Goal: Task Accomplishment & Management: Manage account settings

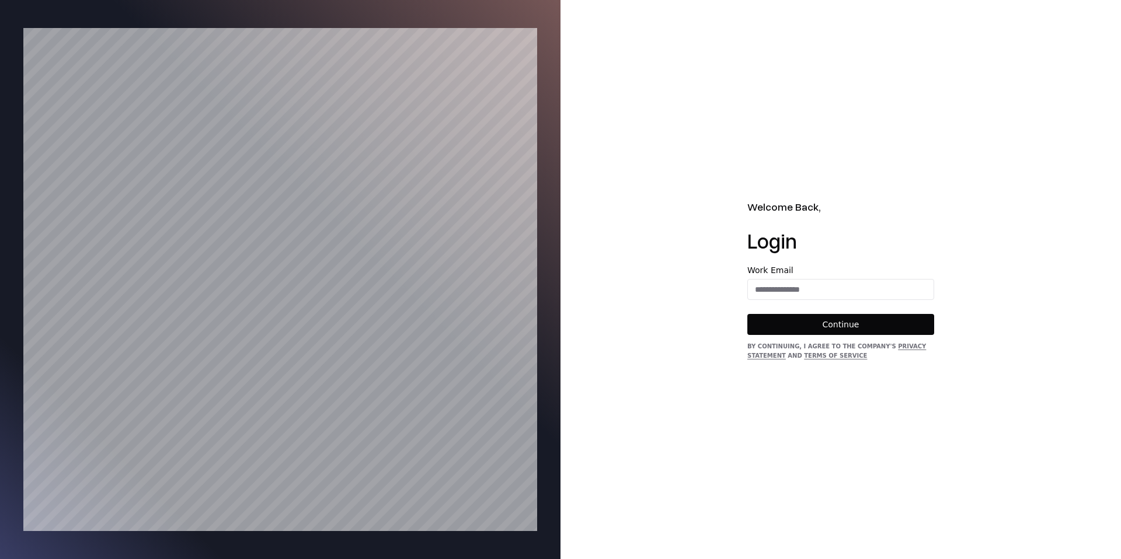
click at [753, 308] on form "Work Email Continue" at bounding box center [840, 300] width 187 height 69
click at [793, 278] on div "Work Email" at bounding box center [840, 283] width 187 height 34
click at [790, 295] on input "email" at bounding box center [841, 289] width 186 height 21
type input "**********"
click at [817, 329] on button "Continue" at bounding box center [840, 324] width 187 height 21
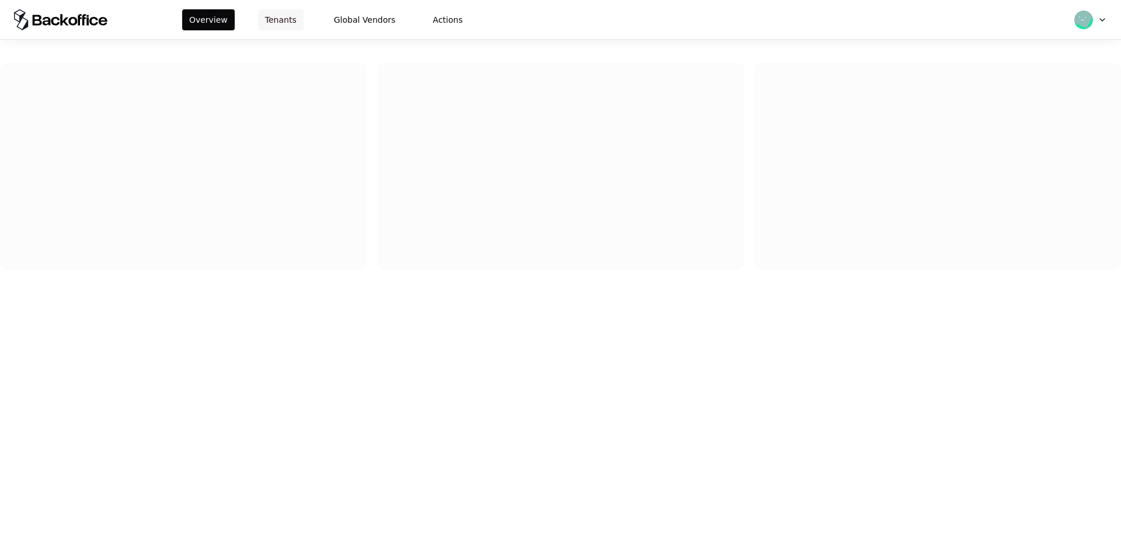
click at [291, 18] on button "Tenants" at bounding box center [281, 19] width 46 height 21
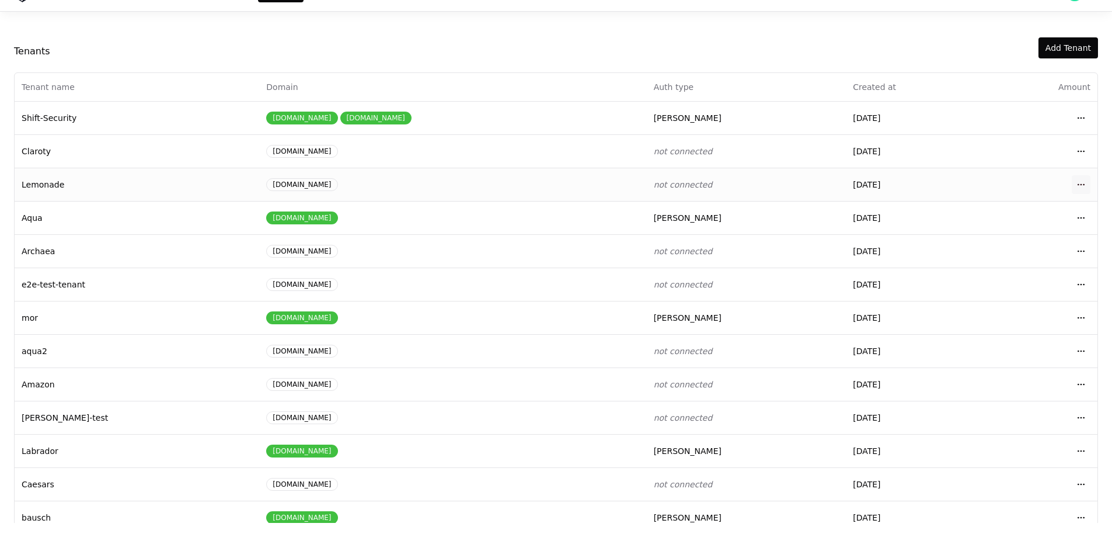
click at [1085, 189] on html "Overview Tenants Global Vendors Actions Tenants Add Tenant Tenant name Domain A…" at bounding box center [556, 247] width 1112 height 551
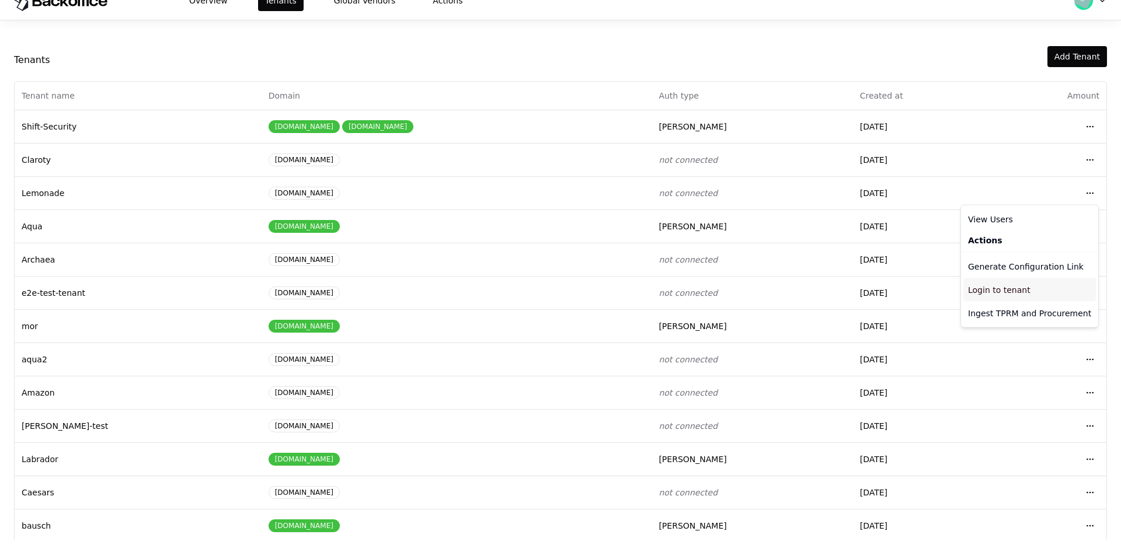
click at [990, 290] on div "Login to tenant" at bounding box center [1029, 289] width 133 height 23
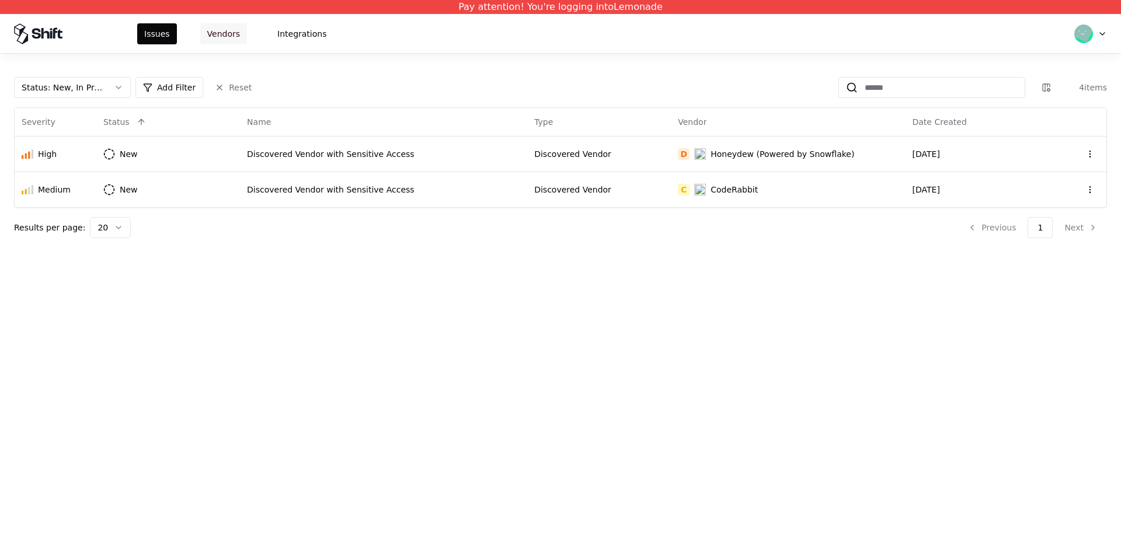
click at [236, 38] on button "Vendors" at bounding box center [223, 33] width 47 height 21
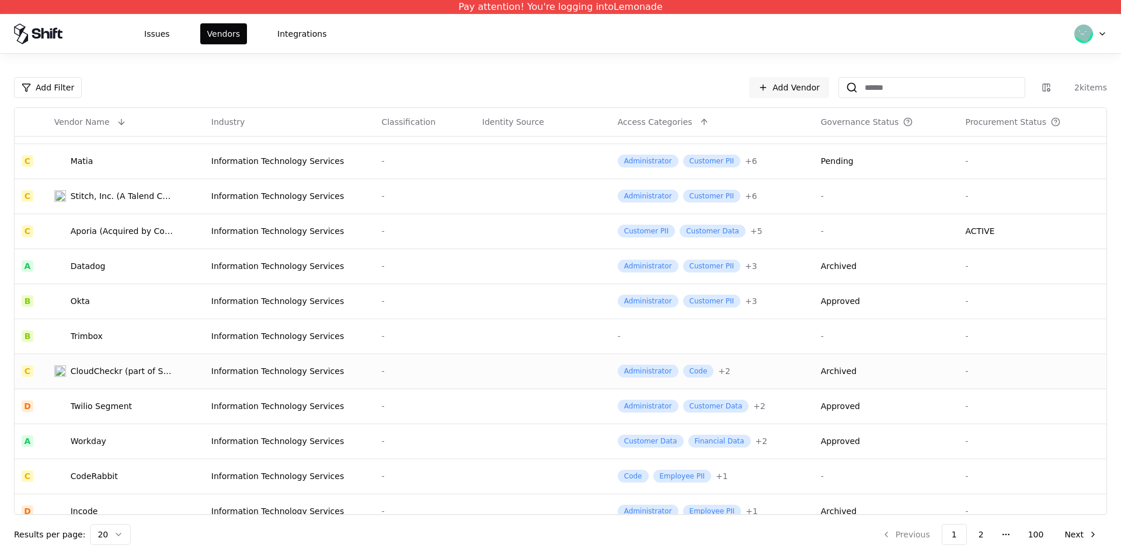
scroll to position [322, 0]
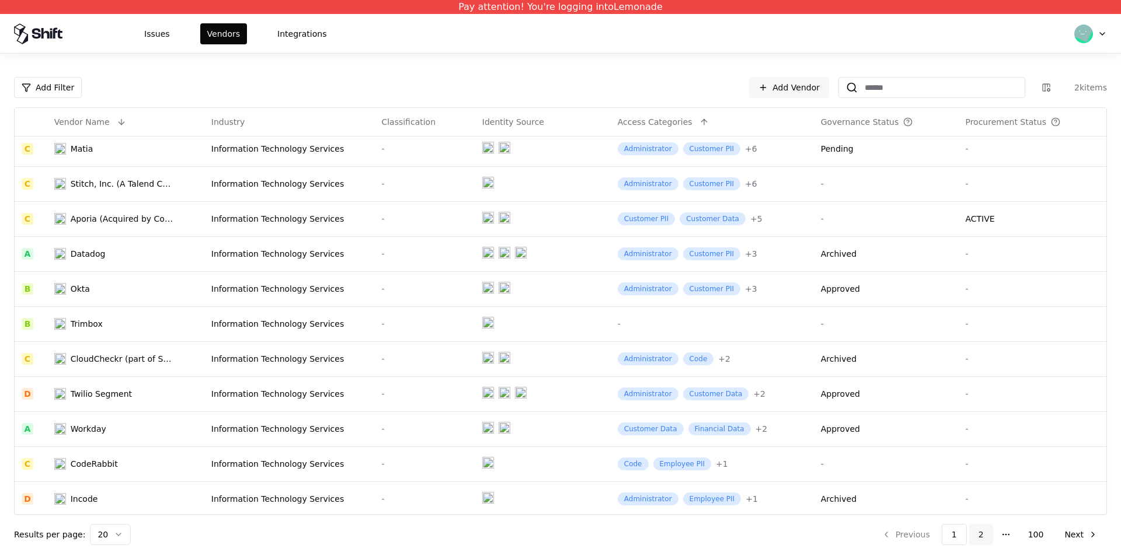
click at [989, 537] on button "2" at bounding box center [981, 534] width 24 height 21
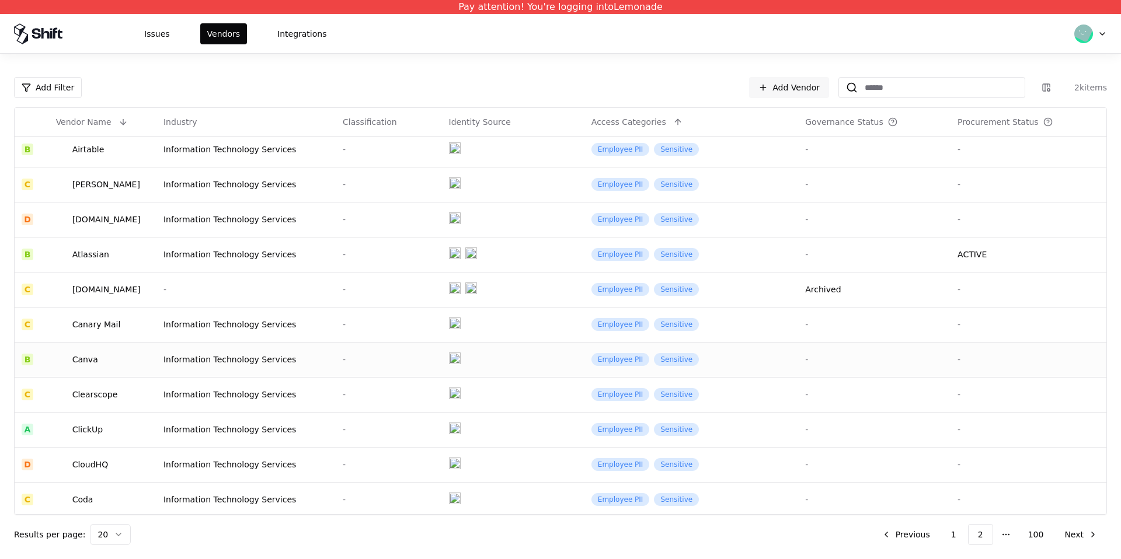
scroll to position [208, 0]
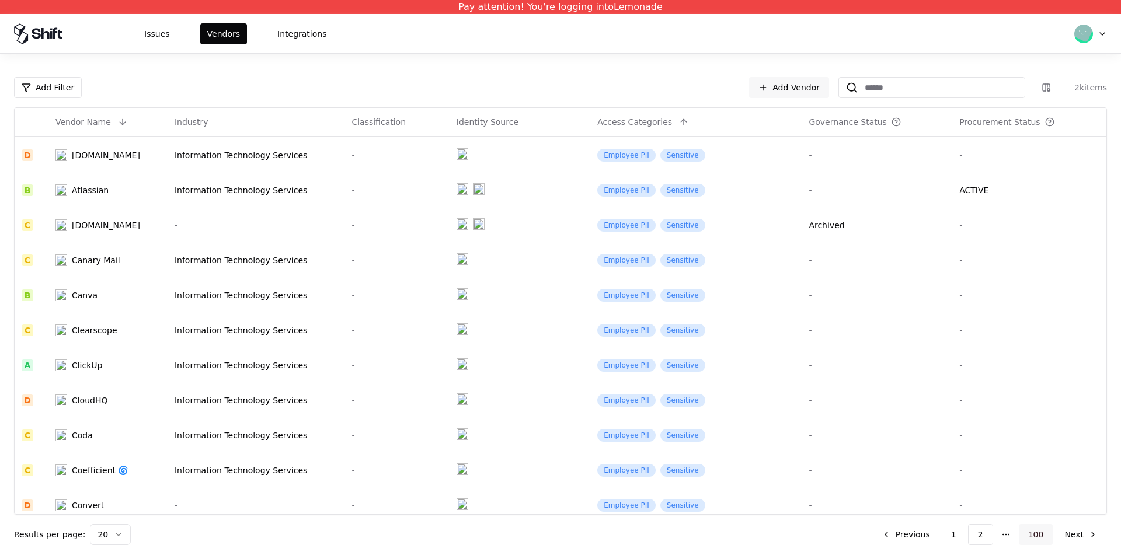
click at [1022, 537] on button "100" at bounding box center [1036, 534] width 34 height 21
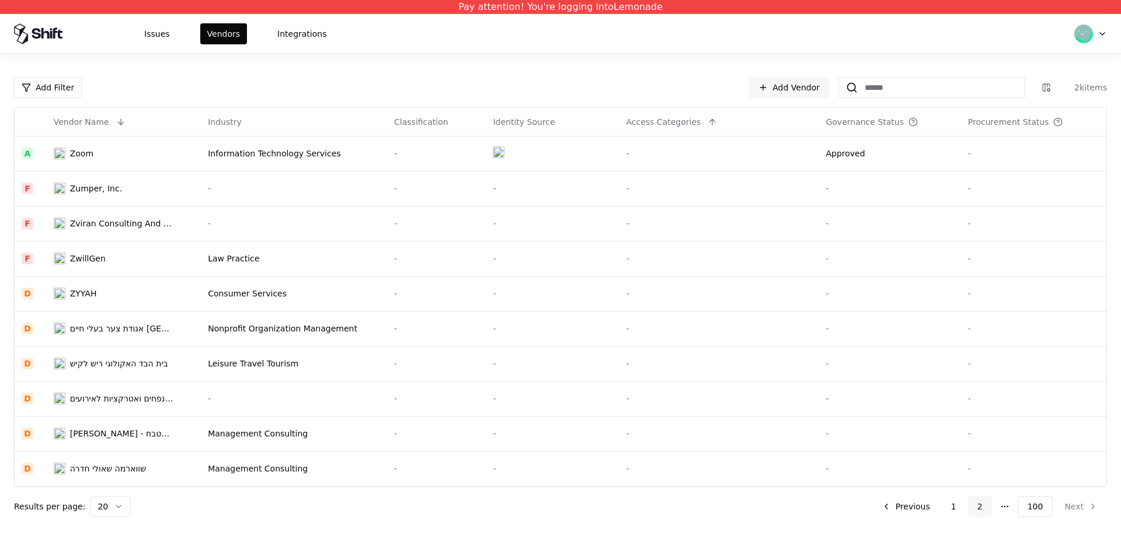
click at [971, 502] on button "2" at bounding box center [980, 506] width 24 height 21
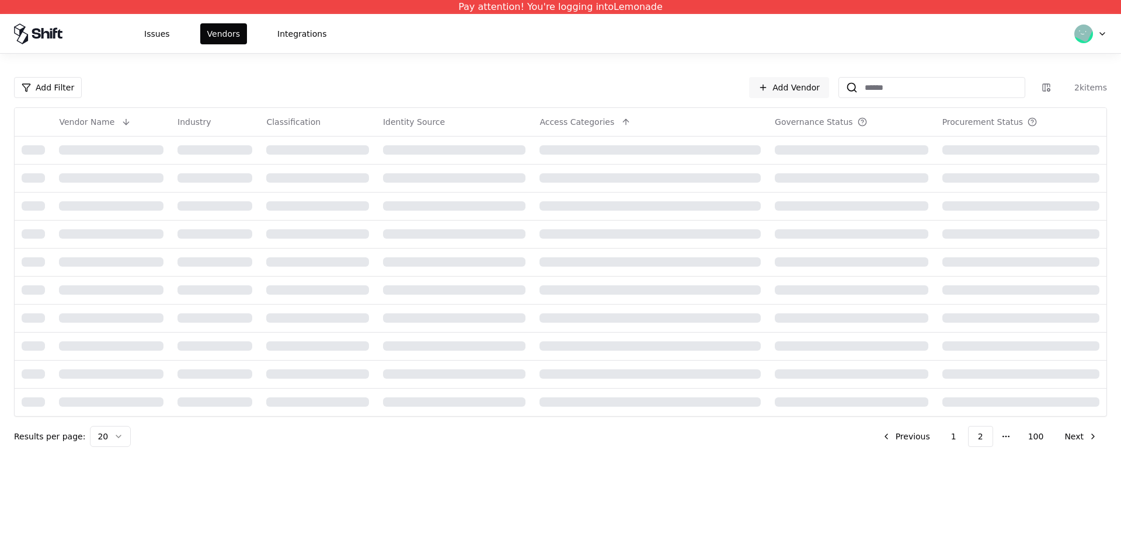
click at [953, 501] on div "Pay attention! You're logging into Lemonade Issues Vendors Integrations Add Fil…" at bounding box center [560, 279] width 1121 height 559
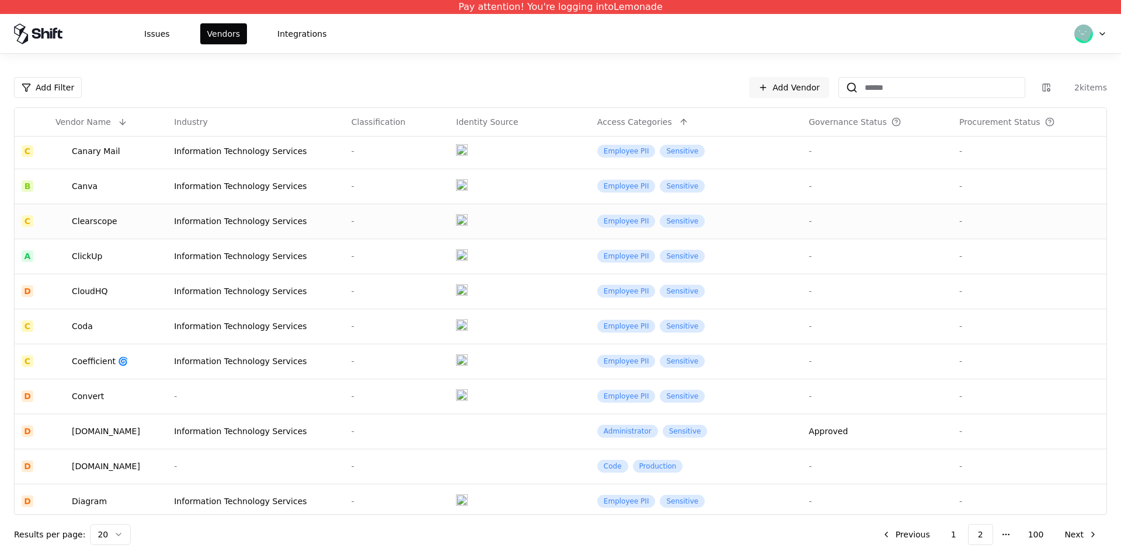
scroll to position [322, 0]
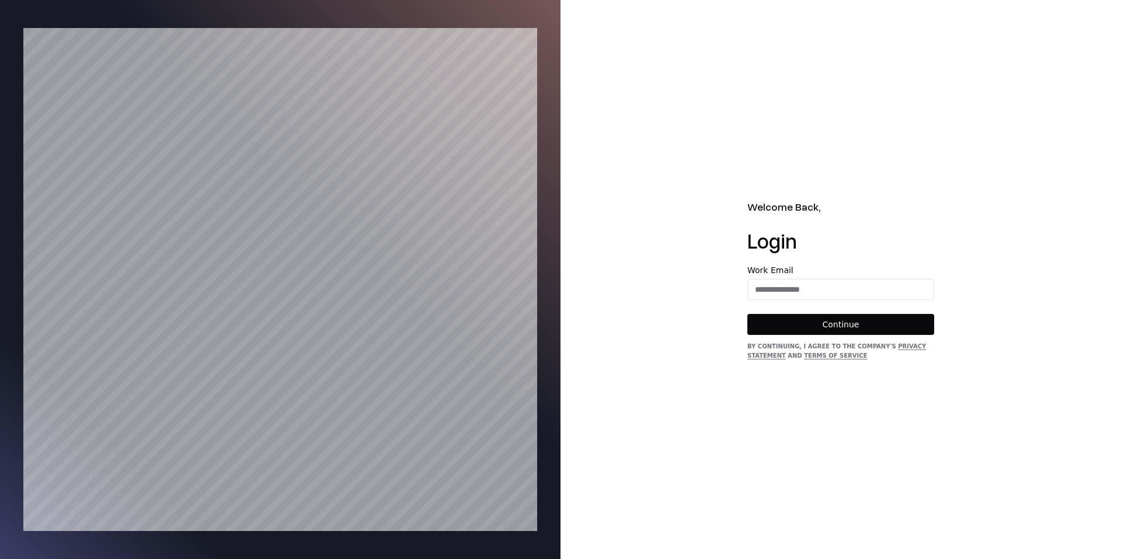
click at [812, 274] on div "Work Email" at bounding box center [840, 283] width 187 height 34
click at [809, 290] on input "email" at bounding box center [841, 289] width 186 height 21
type input "**********"
click at [825, 335] on div "**********" at bounding box center [840, 313] width 187 height 95
click at [828, 329] on button "Continue" at bounding box center [840, 324] width 187 height 21
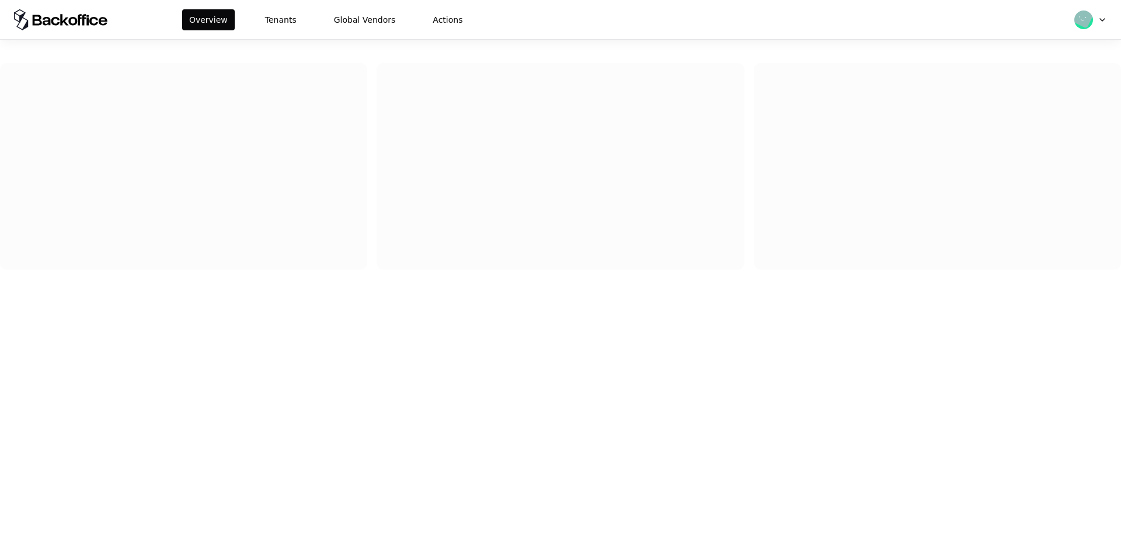
click at [283, 30] on div "Overview Tenants Global Vendors Actions" at bounding box center [560, 19] width 1121 height 39
click at [283, 15] on button "Tenants" at bounding box center [281, 19] width 46 height 21
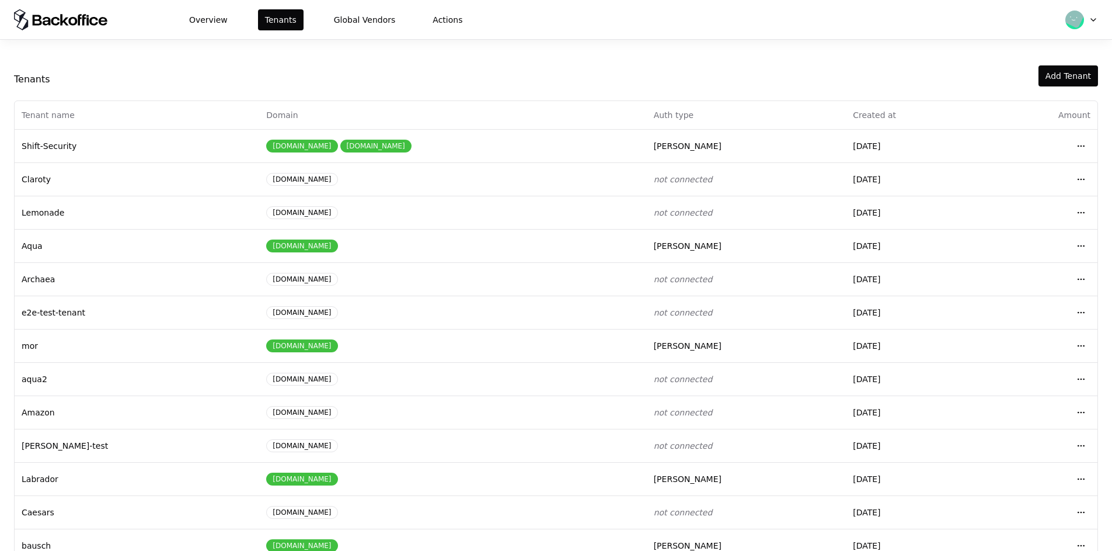
click at [1082, 218] on html "Overview Tenants Global Vendors Actions Tenants Add Tenant Tenant name Domain A…" at bounding box center [556, 275] width 1112 height 551
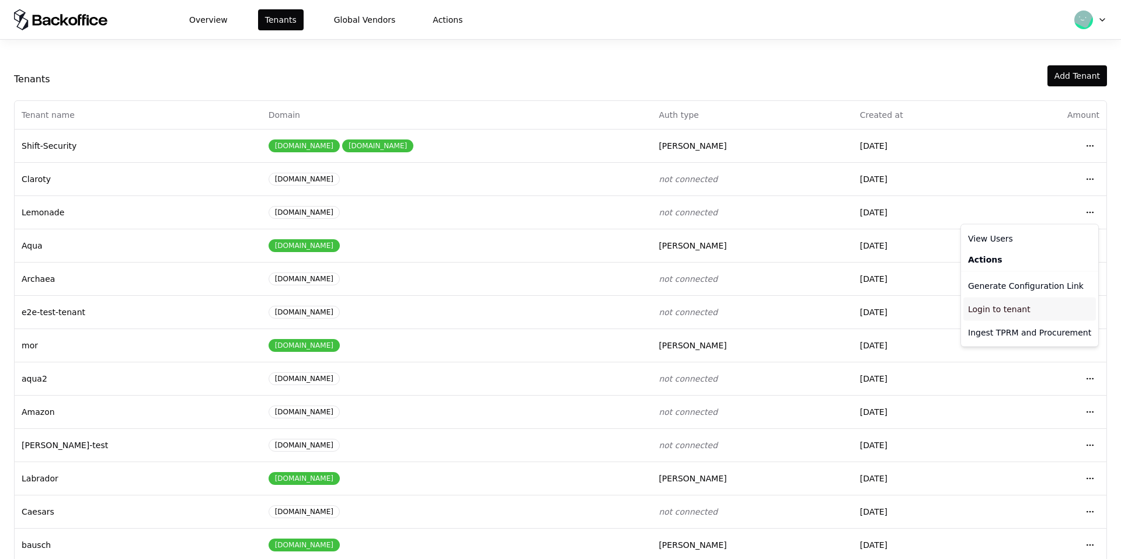
click at [992, 306] on div "Login to tenant" at bounding box center [1029, 309] width 133 height 23
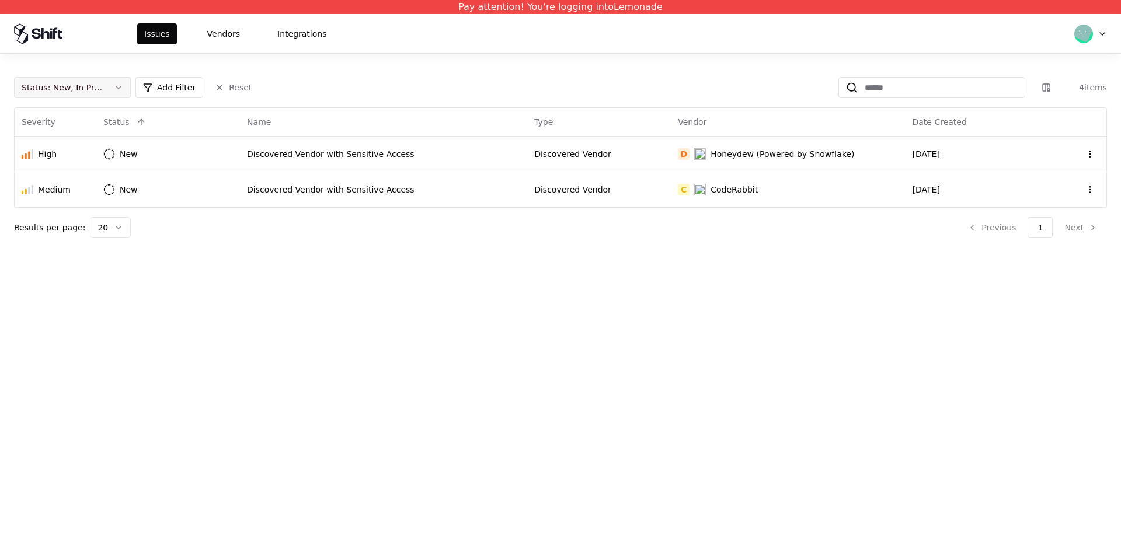
click at [112, 83] on button "Status : New, In Progress" at bounding box center [72, 87] width 117 height 21
click at [82, 205] on div "Draft" at bounding box center [72, 202] width 111 height 23
click at [50, 207] on div "Draft" at bounding box center [46, 203] width 20 height 12
click at [215, 27] on html "Pay attention! You're logging into Lemonade Issues Vendors Integrations Status …" at bounding box center [560, 279] width 1121 height 559
click at [217, 29] on button "Vendors" at bounding box center [223, 33] width 47 height 21
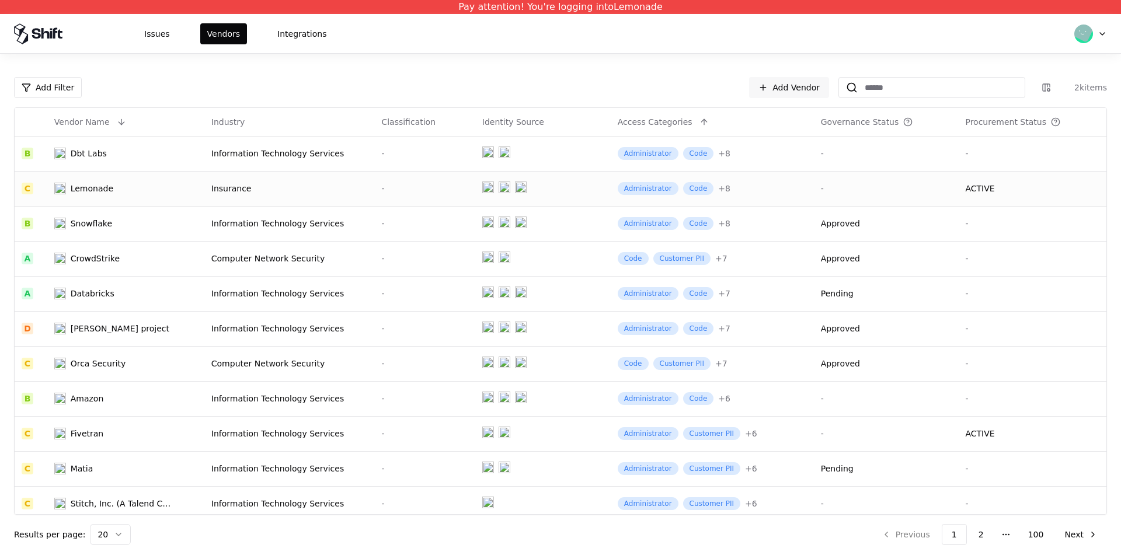
click at [134, 185] on div "Lemonade" at bounding box center [114, 189] width 121 height 12
click at [978, 524] on button "2" at bounding box center [981, 534] width 24 height 21
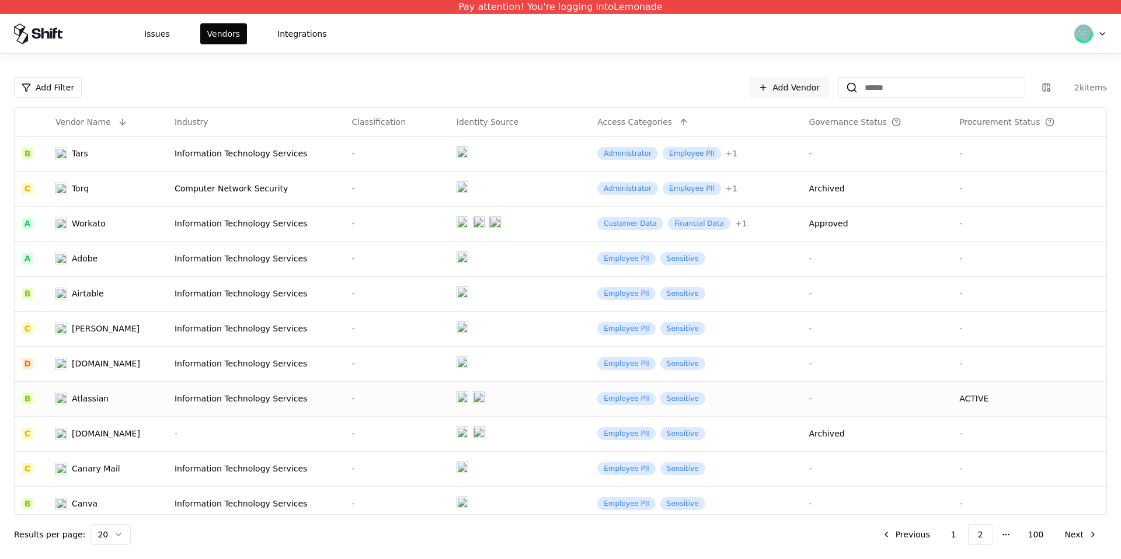
click at [991, 407] on td "ACTIVE" at bounding box center [1029, 398] width 154 height 35
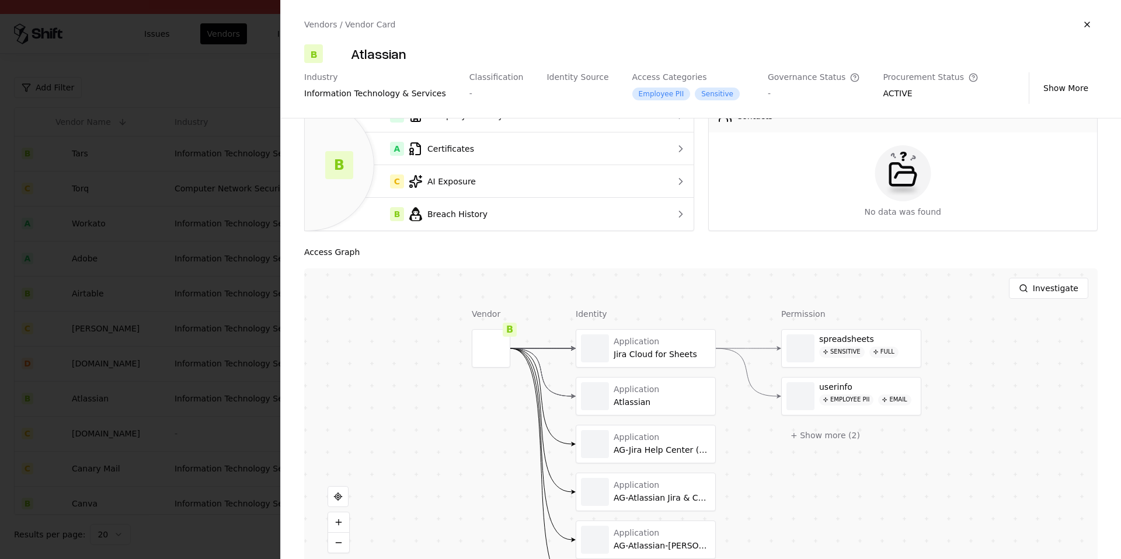
scroll to position [78, 0]
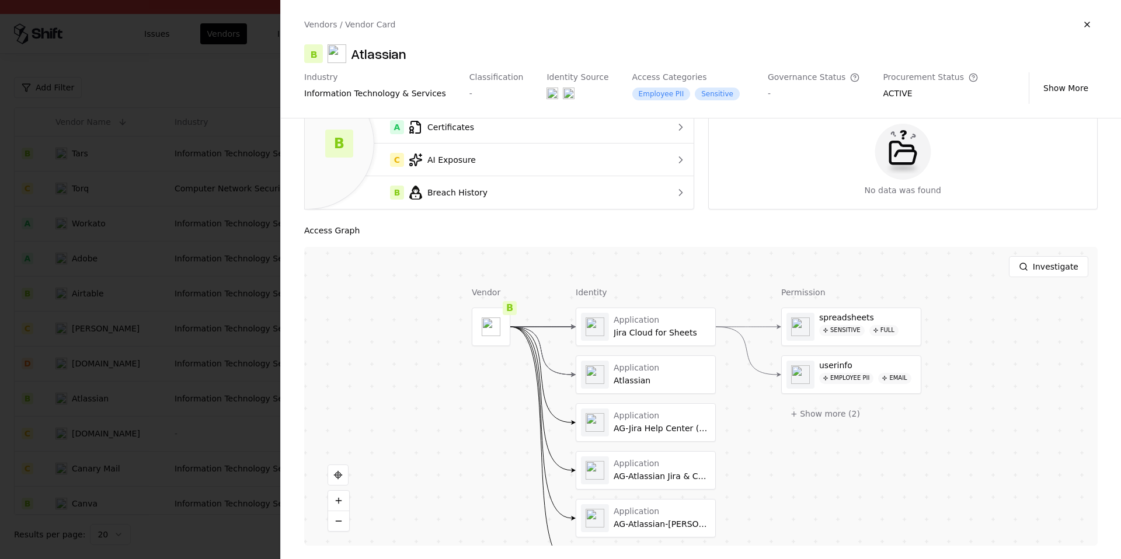
click at [232, 328] on div at bounding box center [560, 279] width 1121 height 559
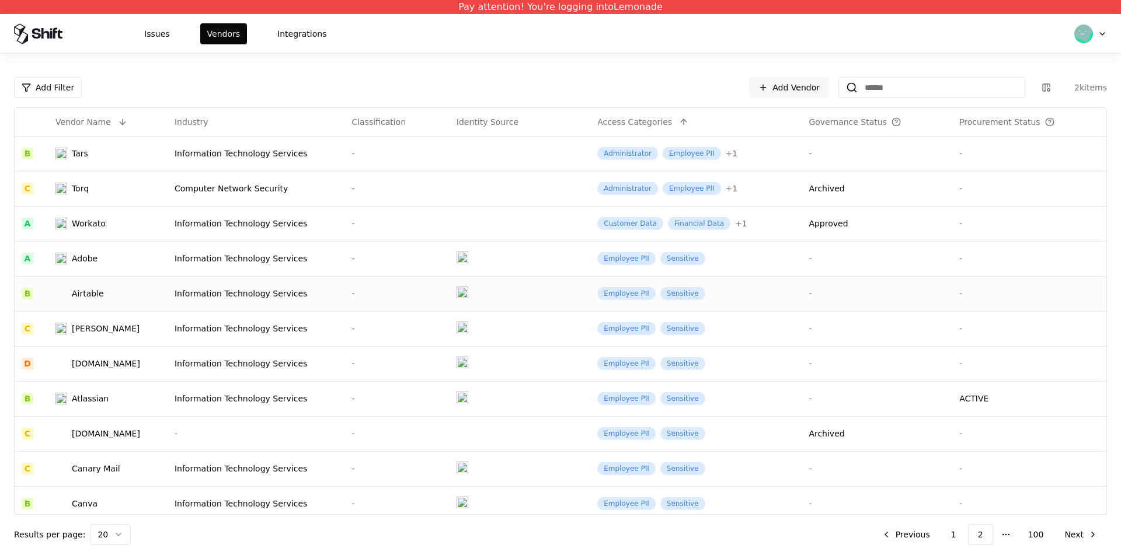
scroll to position [322, 0]
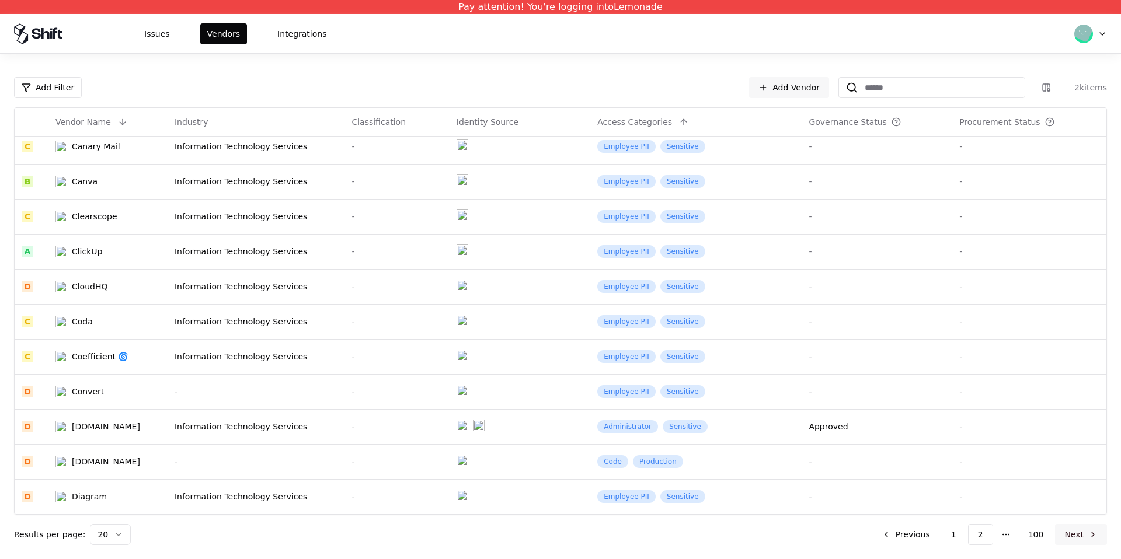
click at [1097, 531] on button "Next" at bounding box center [1081, 534] width 52 height 21
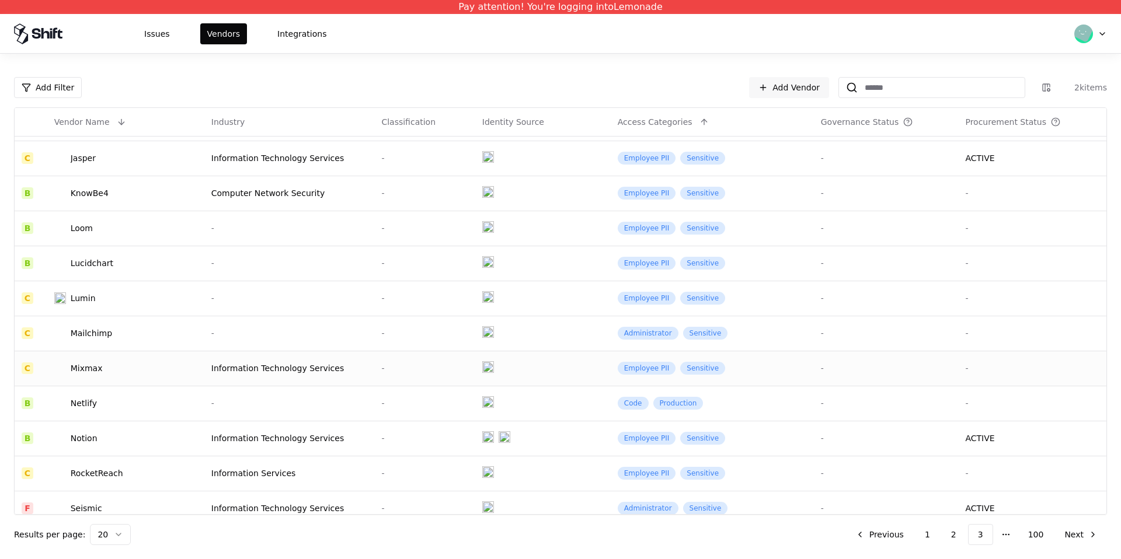
scroll to position [322, 0]
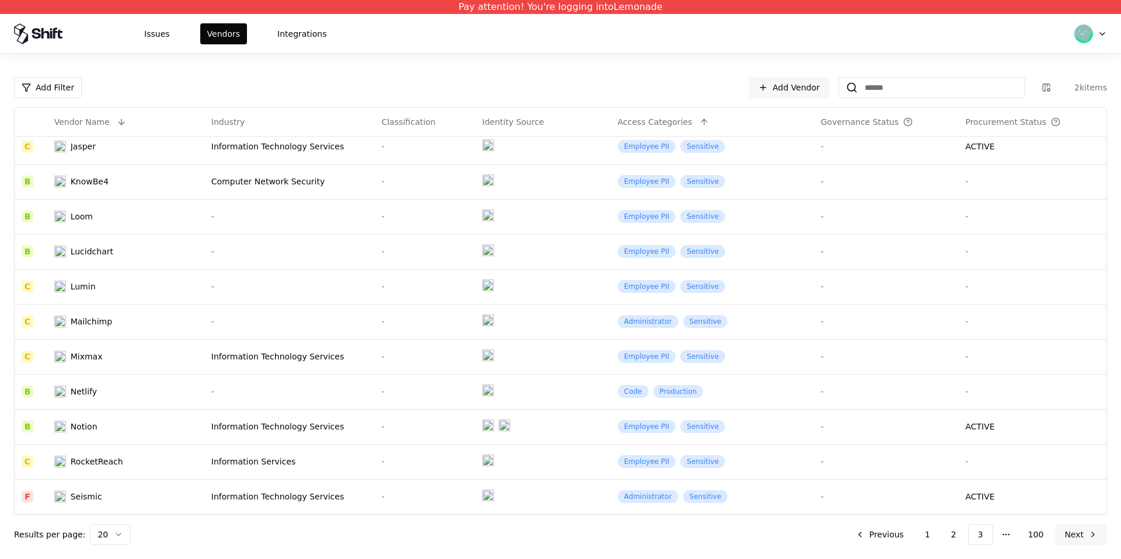
click at [1090, 539] on button "Next" at bounding box center [1081, 534] width 52 height 21
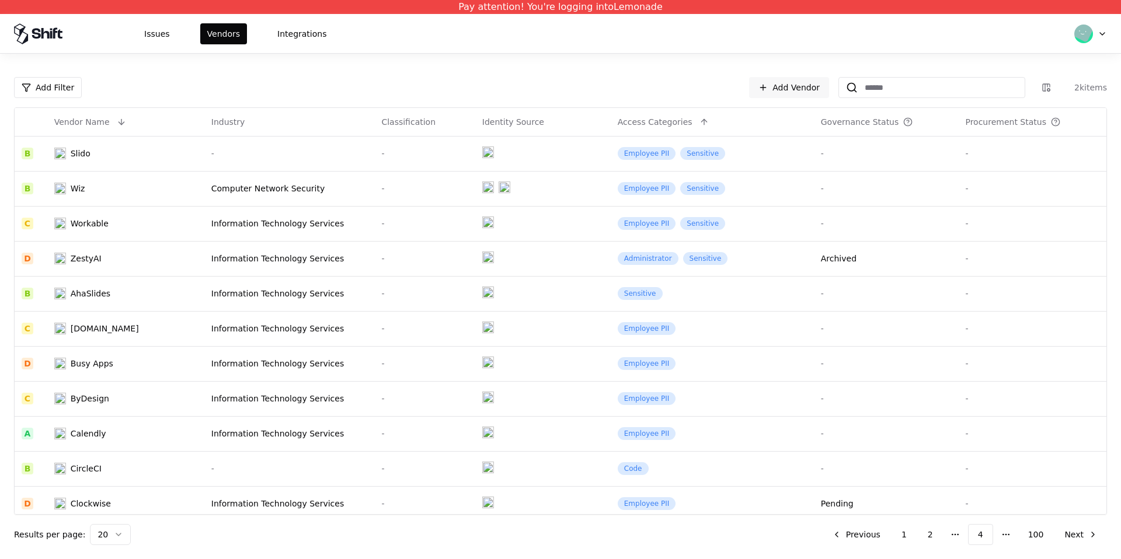
scroll to position [322, 0]
